Goal: Check status

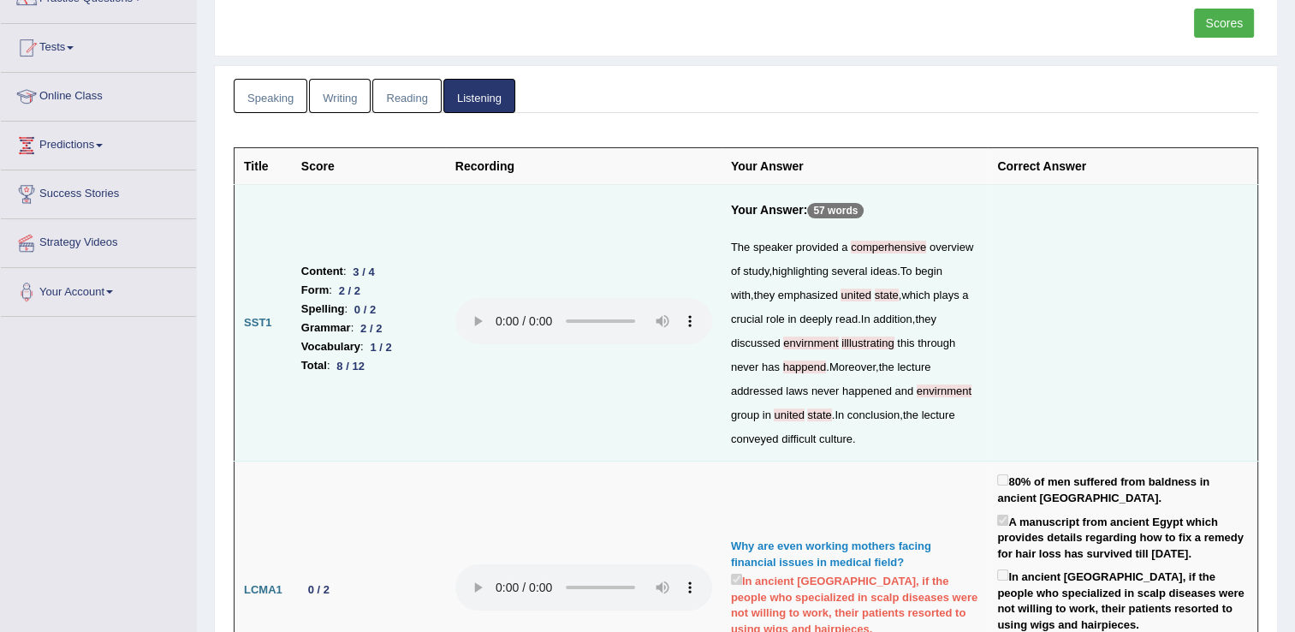
scroll to position [158, 0]
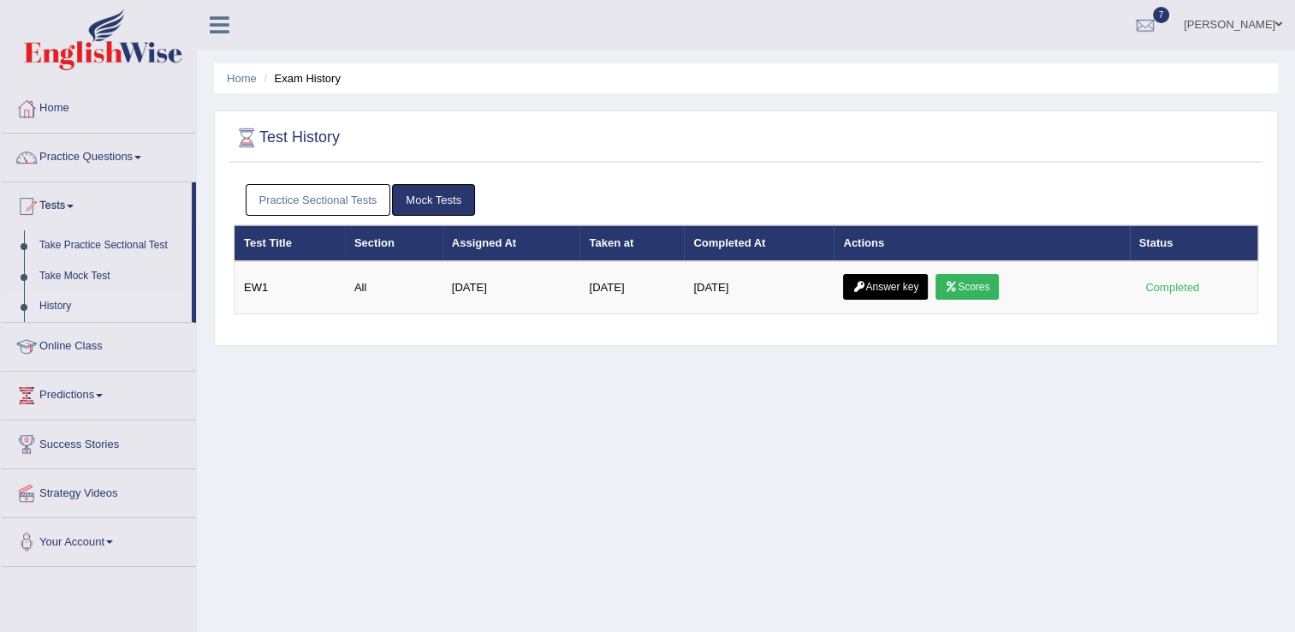
click at [229, 399] on div "Home Exam History Test History Practice Sectional Tests Mock Tests Test Title S…" at bounding box center [746, 428] width 1098 height 856
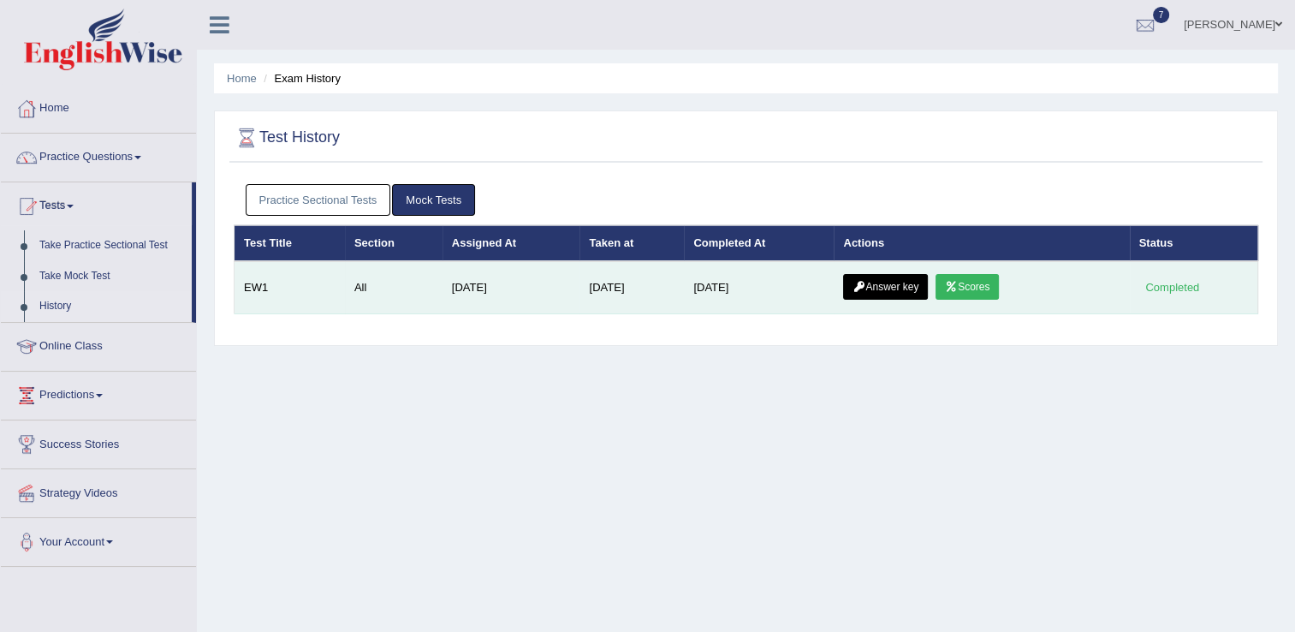
click at [946, 286] on icon at bounding box center [951, 287] width 13 height 10
